Goal: Task Accomplishment & Management: Complete application form

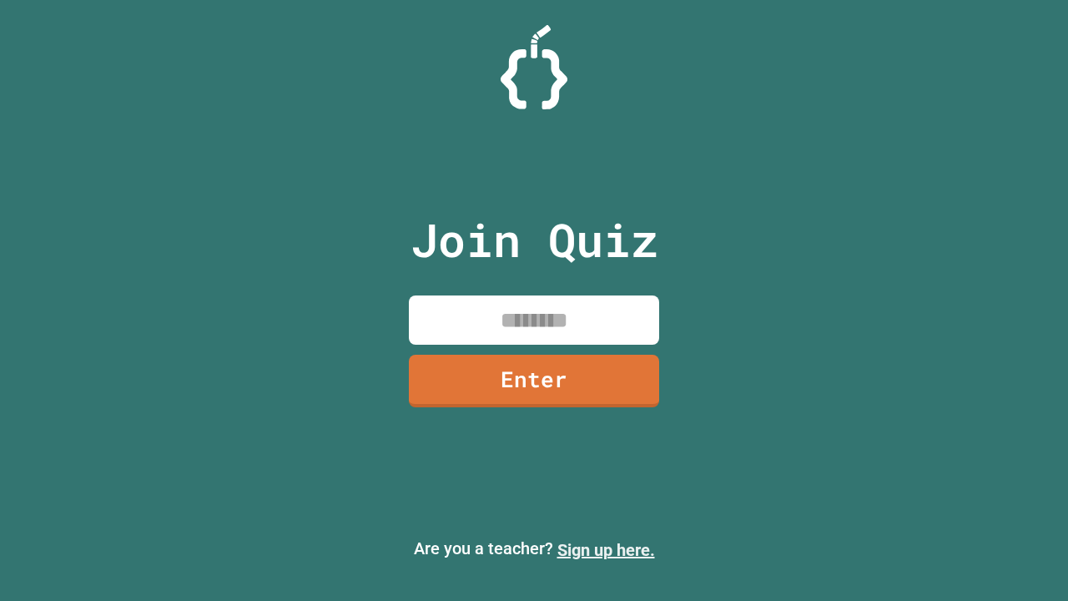
click at [606, 550] on link "Sign up here." at bounding box center [606, 550] width 98 height 20
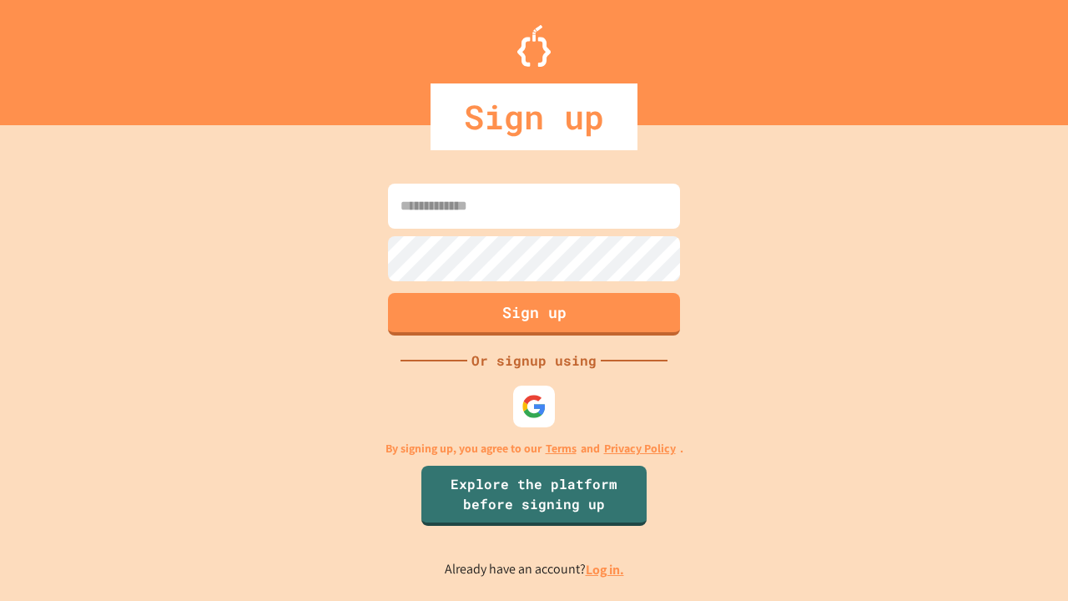
click at [606, 569] on link "Log in." at bounding box center [605, 570] width 38 height 18
